Goal: Task Accomplishment & Management: Manage account settings

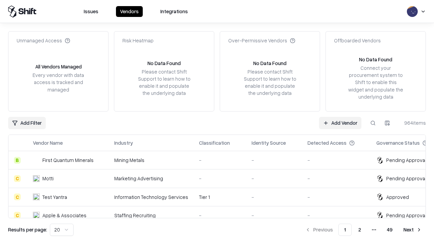
click at [340, 123] on link "Add Vendor" at bounding box center [340, 123] width 42 height 12
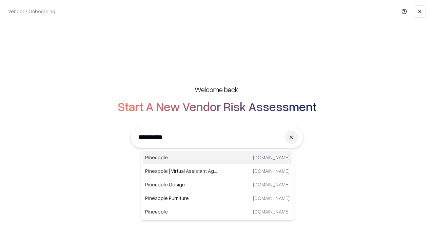
click at [217, 158] on div "Pineapple [DOMAIN_NAME]" at bounding box center [217, 158] width 150 height 14
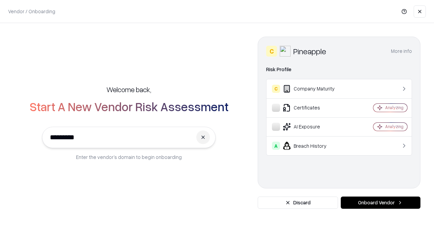
type input "*********"
click at [380, 203] on button "Onboard Vendor" at bounding box center [381, 203] width 80 height 12
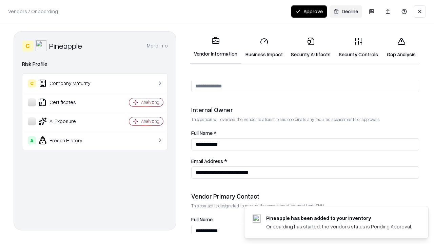
scroll to position [351, 0]
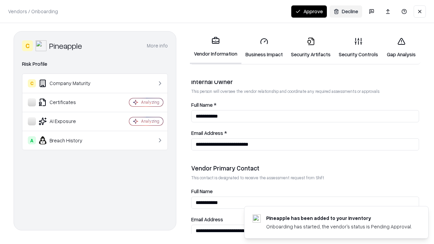
click at [264, 47] on link "Business Impact" at bounding box center [263, 48] width 45 height 32
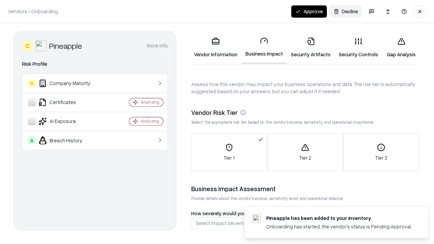
click at [311, 47] on link "Security Artifacts" at bounding box center [311, 48] width 48 height 32
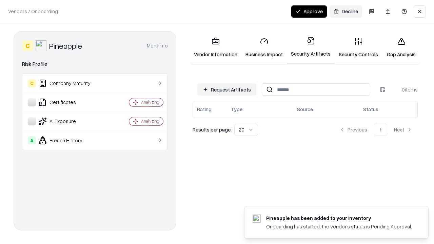
click at [227, 90] on button "Request Artifacts" at bounding box center [226, 89] width 59 height 12
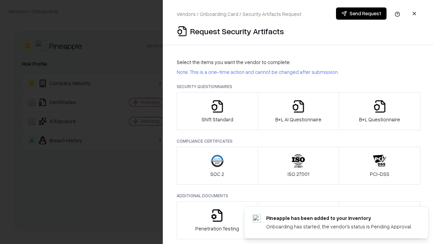
click at [217, 111] on icon "button" at bounding box center [218, 107] width 14 height 14
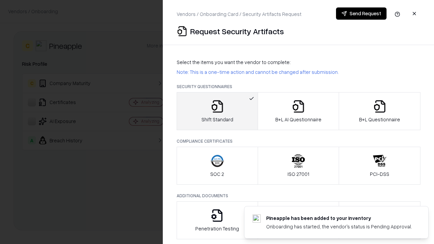
click at [361, 14] on button "Send Request" at bounding box center [361, 13] width 51 height 12
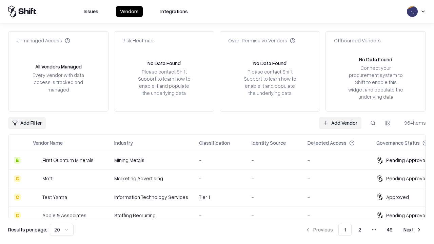
click at [373, 123] on button at bounding box center [373, 123] width 12 height 12
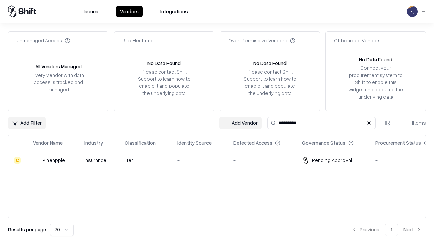
type input "*********"
click at [221, 160] on div "-" at bounding box center [199, 160] width 45 height 7
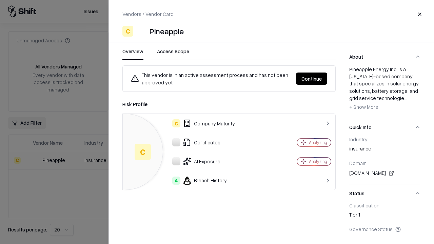
click at [312, 79] on button "Continue" at bounding box center [311, 79] width 31 height 12
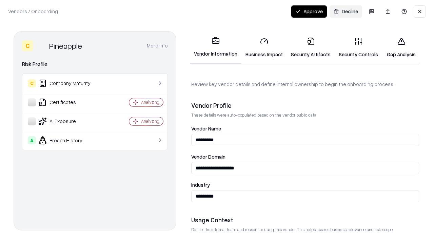
click at [311, 47] on link "Security Artifacts" at bounding box center [311, 48] width 48 height 32
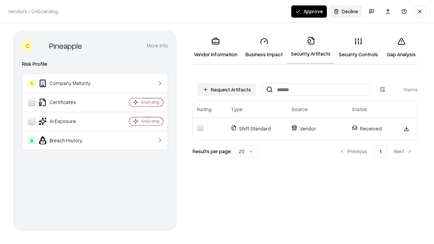
click at [358, 47] on link "Security Controls" at bounding box center [358, 48] width 47 height 32
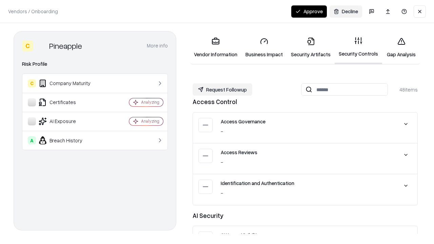
click at [222, 90] on button "Request Followup" at bounding box center [223, 89] width 60 height 12
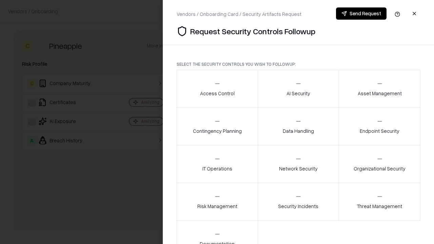
click at [217, 89] on div "Access Control" at bounding box center [217, 88] width 35 height 17
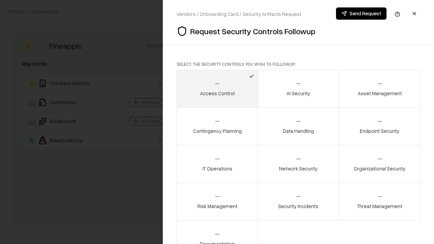
click at [361, 14] on button "Send Request" at bounding box center [361, 13] width 51 height 12
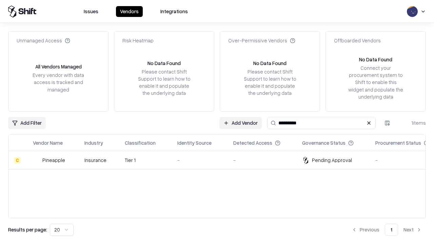
type input "*********"
click at [221, 160] on div "-" at bounding box center [199, 160] width 45 height 7
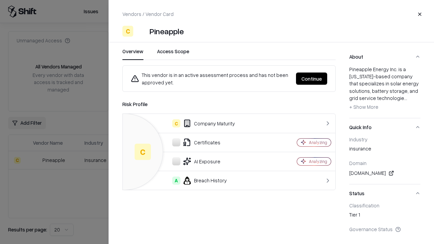
click at [312, 79] on button "Continue" at bounding box center [311, 79] width 31 height 12
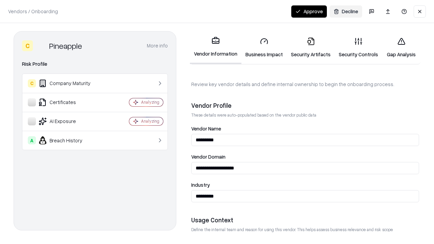
click at [309, 11] on button "Approve" at bounding box center [309, 11] width 36 height 12
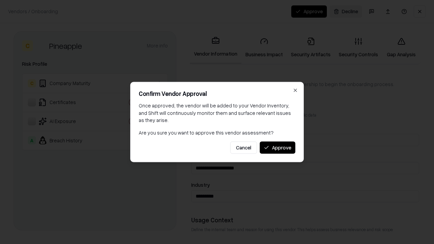
click at [277, 148] on button "Approve" at bounding box center [278, 147] width 36 height 12
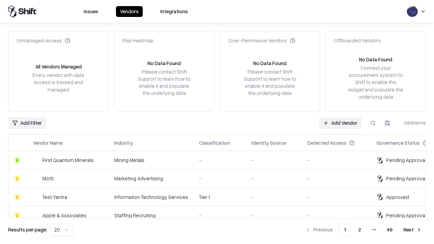
type input "*********"
click at [340, 123] on link "Add Vendor" at bounding box center [340, 123] width 42 height 12
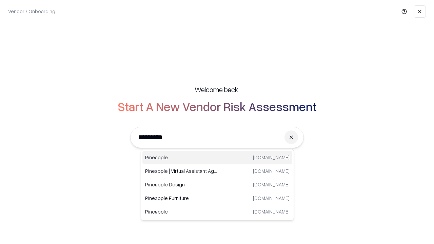
click at [217, 158] on div "Pineapple pineappleenergy.com" at bounding box center [217, 158] width 150 height 14
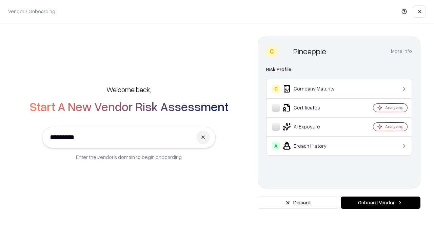
type input "*********"
click at [380, 203] on button "Onboard Vendor" at bounding box center [381, 203] width 80 height 12
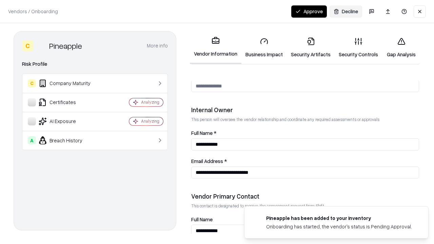
scroll to position [351, 0]
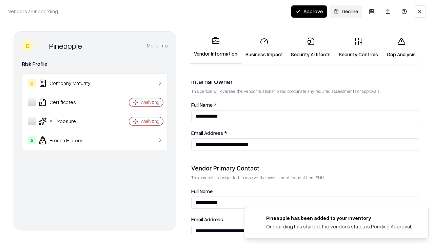
click at [309, 11] on button "Approve" at bounding box center [309, 11] width 36 height 12
